Goal: Task Accomplishment & Management: Manage account settings

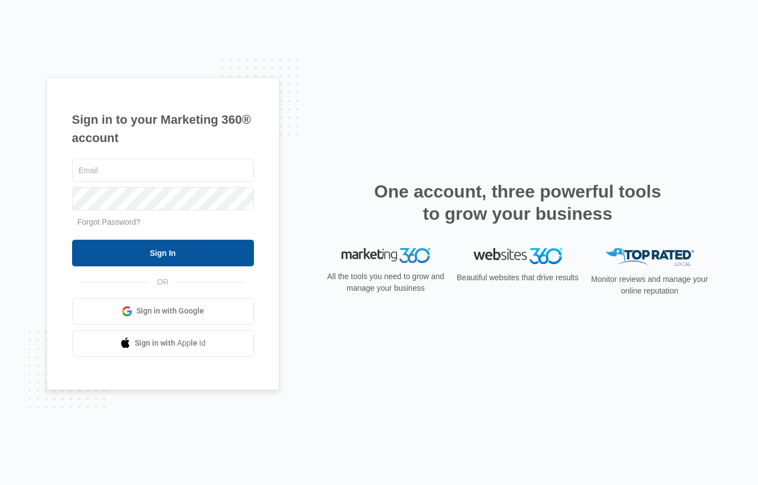
type input "[PERSON_NAME][EMAIL_ADDRESS][PERSON_NAME][DOMAIN_NAME]"
click at [197, 256] on input "Sign In" at bounding box center [163, 253] width 182 height 27
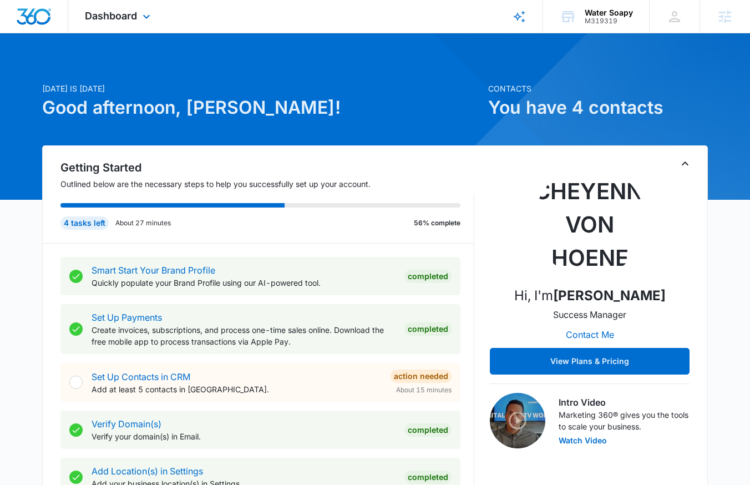
click at [97, 22] on div "Dashboard Apps Reputation Websites Forms CRM Email Social Shop Content Ads Inte…" at bounding box center [118, 16] width 101 height 33
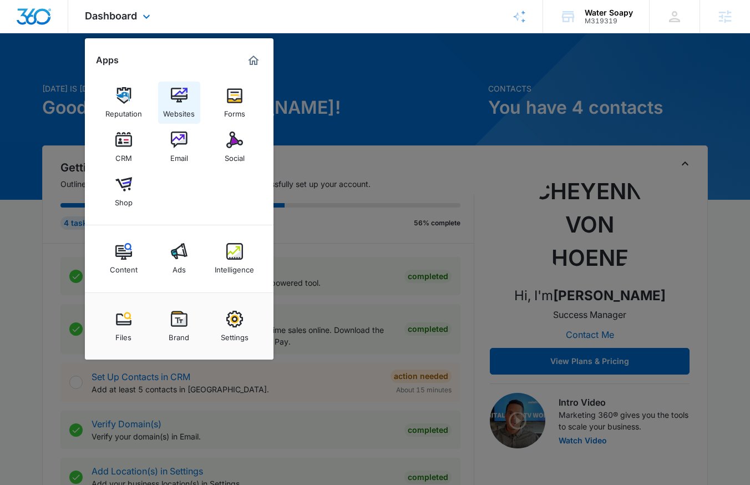
click at [187, 117] on div "Websites" at bounding box center [179, 111] width 32 height 14
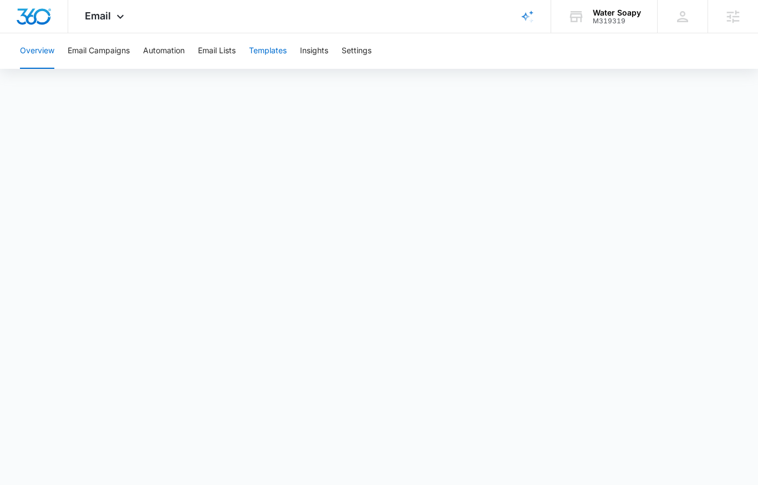
click at [263, 50] on button "Templates" at bounding box center [268, 50] width 38 height 35
click at [89, 15] on span "Email" at bounding box center [98, 16] width 26 height 12
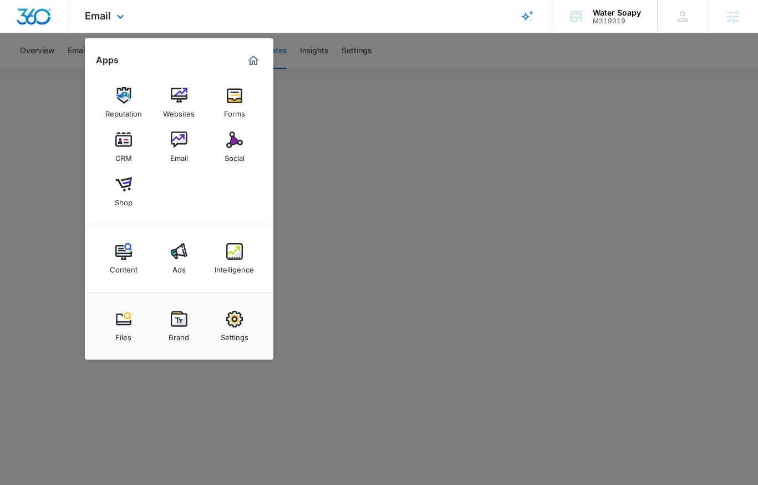
click at [212, 131] on div "Reputation Websites Forms CRM Email Social Shop" at bounding box center [179, 147] width 189 height 156
click at [232, 134] on img at bounding box center [234, 139] width 17 height 17
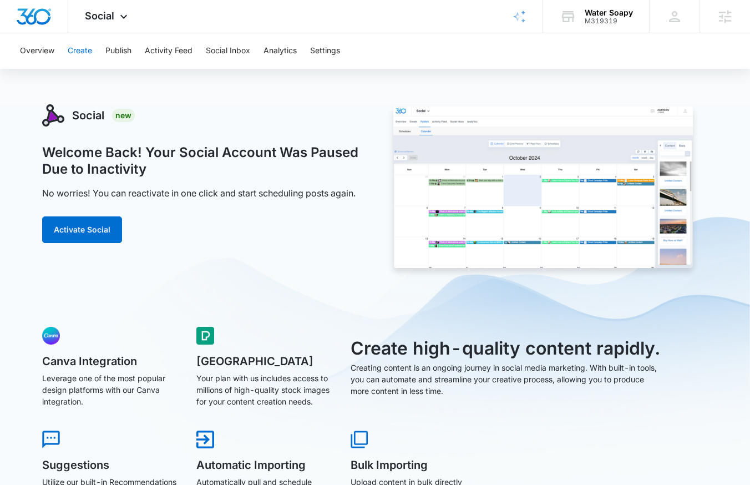
click at [76, 58] on button "Create" at bounding box center [80, 50] width 24 height 35
click at [97, 232] on button "Activate Social" at bounding box center [82, 229] width 80 height 27
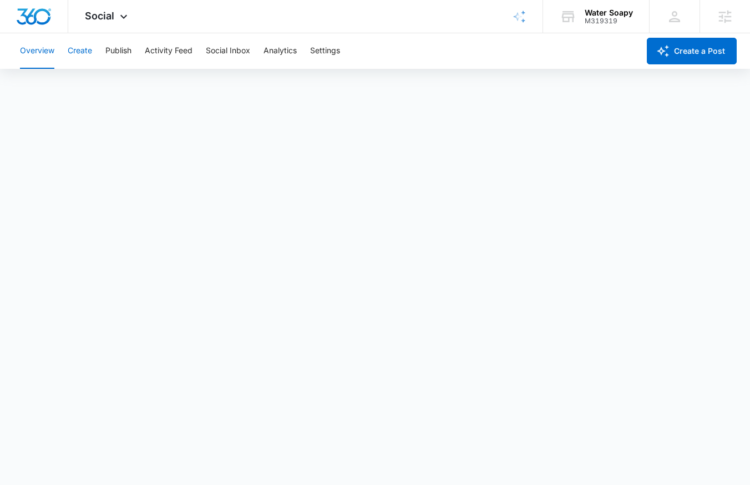
click at [80, 49] on button "Create" at bounding box center [80, 50] width 24 height 35
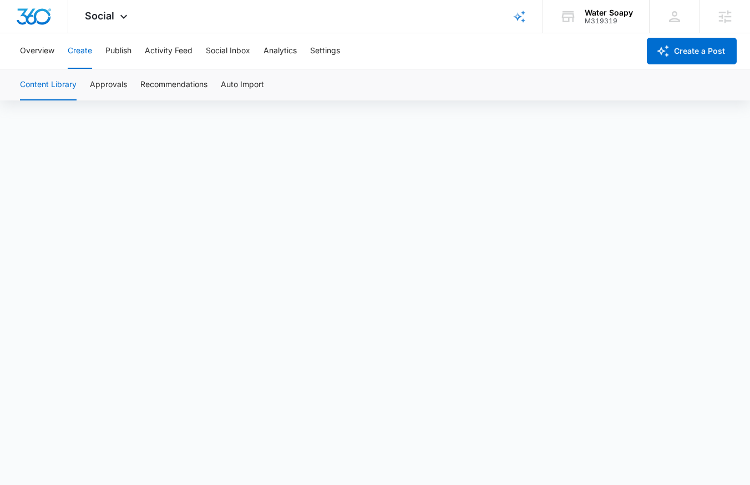
scroll to position [8, 0]
click at [115, 51] on button "Publish" at bounding box center [118, 50] width 26 height 35
click at [75, 77] on button "Schedules" at bounding box center [85, 84] width 38 height 31
click at [77, 51] on button "Create" at bounding box center [80, 50] width 24 height 35
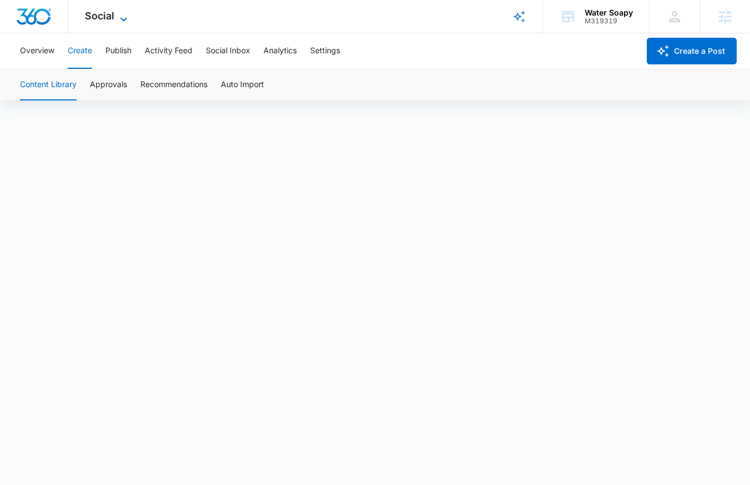
click at [113, 16] on span "Social" at bounding box center [99, 16] width 29 height 12
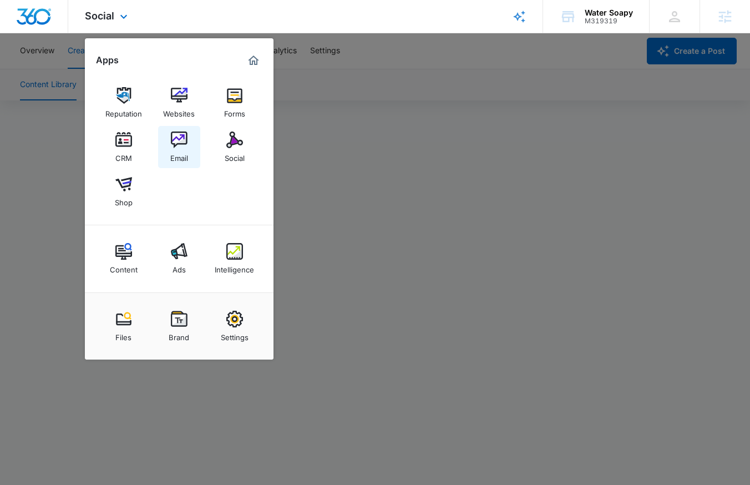
click at [179, 149] on div "Email" at bounding box center [179, 155] width 18 height 14
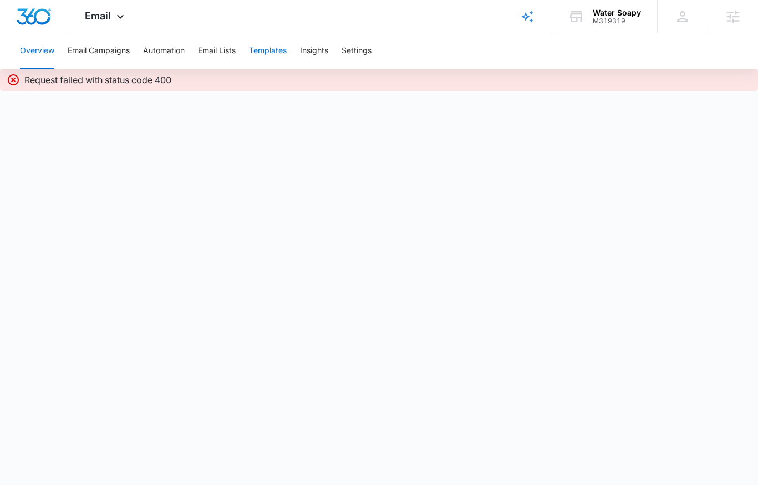
click at [254, 52] on button "Templates" at bounding box center [268, 50] width 38 height 35
click at [211, 45] on button "Email Lists" at bounding box center [217, 50] width 38 height 35
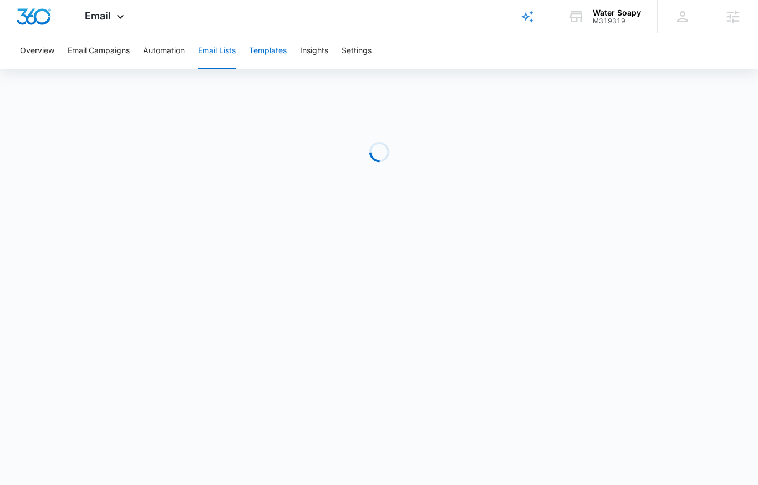
click at [253, 51] on button "Templates" at bounding box center [268, 50] width 38 height 35
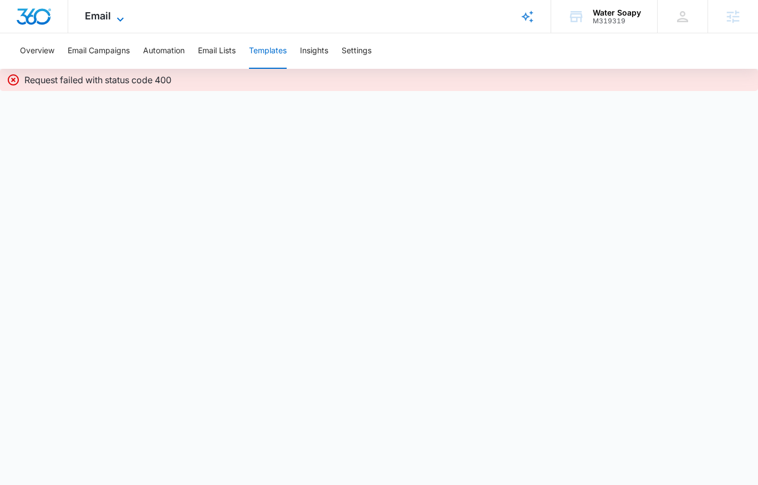
click at [116, 14] on icon at bounding box center [120, 19] width 13 height 13
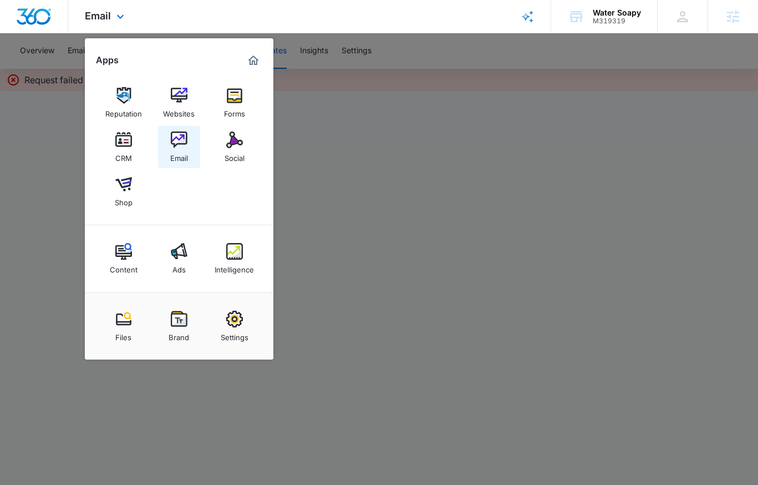
click at [189, 133] on link "Email" at bounding box center [179, 147] width 42 height 42
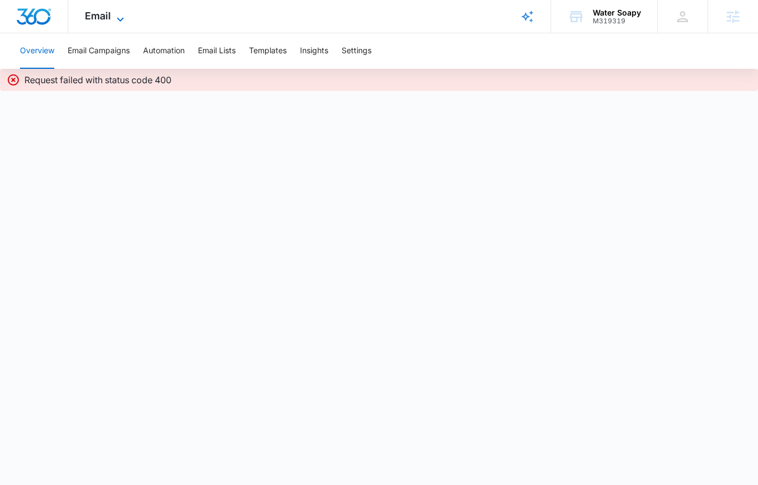
click at [104, 14] on span "Email" at bounding box center [98, 16] width 26 height 12
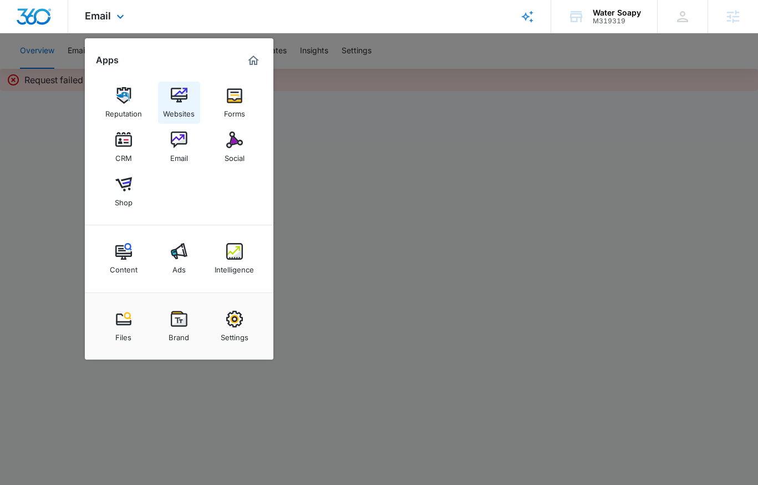
click at [174, 95] on img at bounding box center [179, 95] width 17 height 17
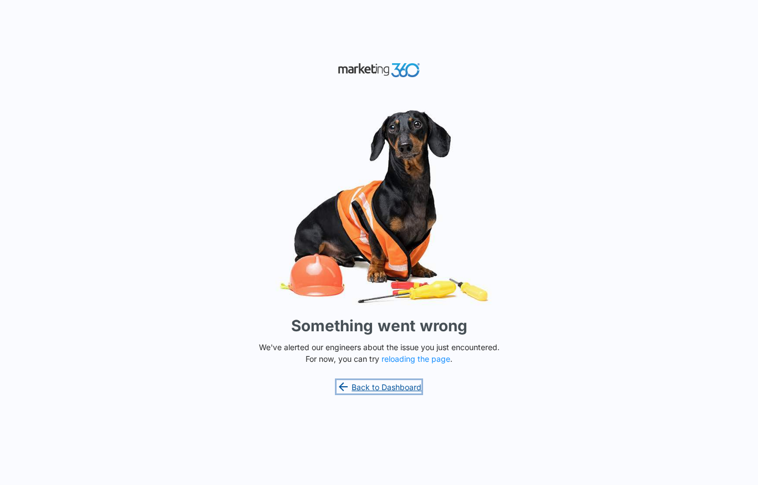
click at [403, 387] on link "Back to Dashboard" at bounding box center [379, 386] width 85 height 13
